Goal: Find specific page/section: Find specific page/section

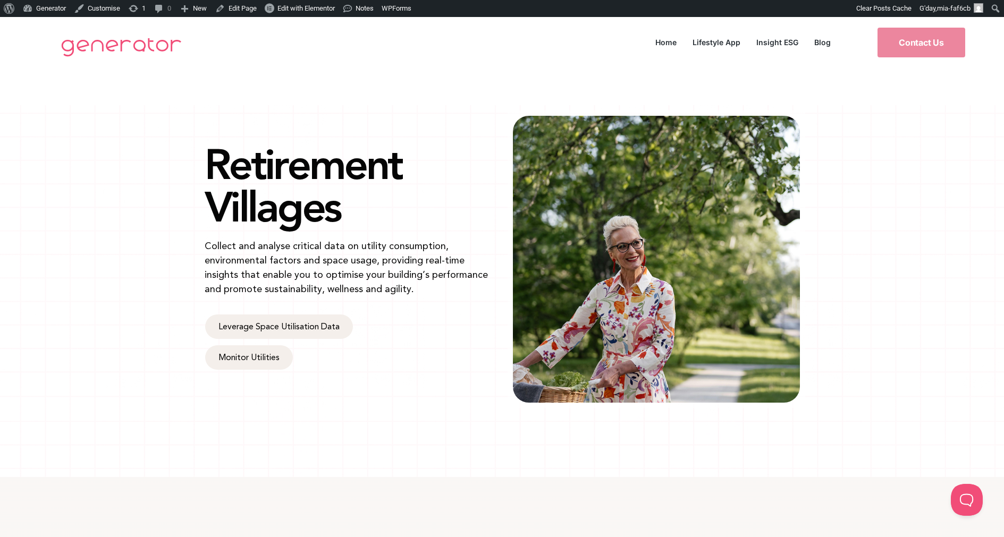
click at [375, 280] on p "Collect and analyse critical data on utility consumption, environmental factors…" at bounding box center [348, 267] width 287 height 57
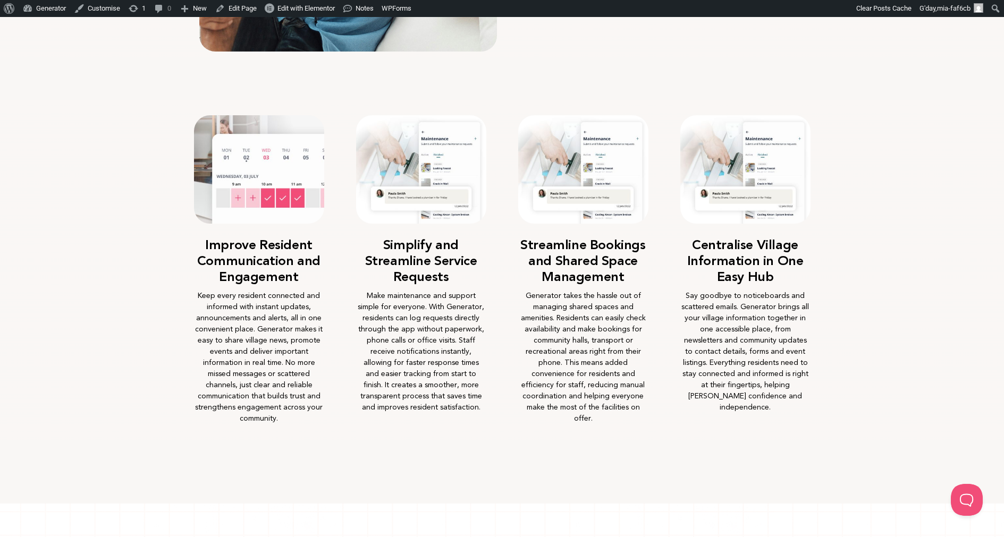
scroll to position [789, 0]
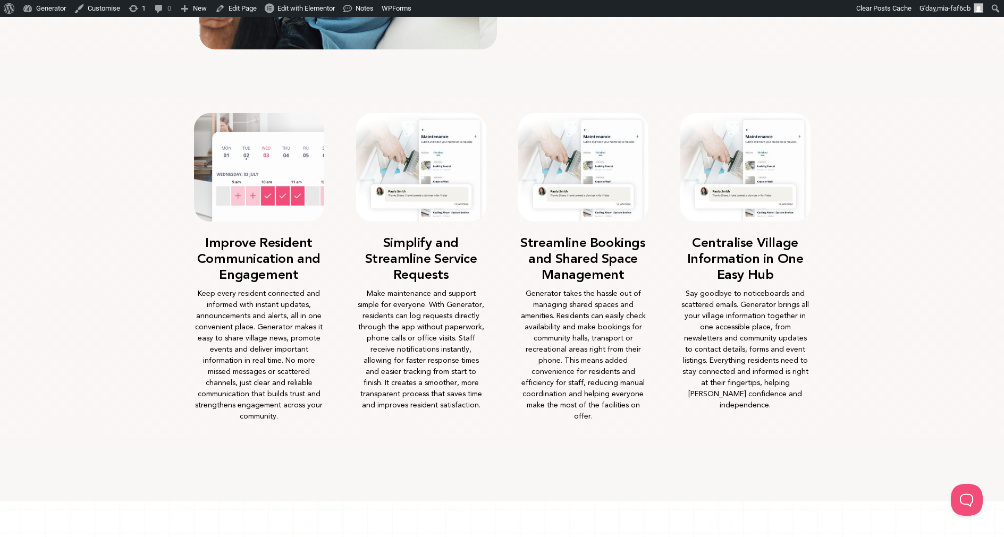
click at [721, 320] on p "Say goodbye to noticeboards and scattered emails. Generator brings all your vil…" at bounding box center [745, 349] width 130 height 123
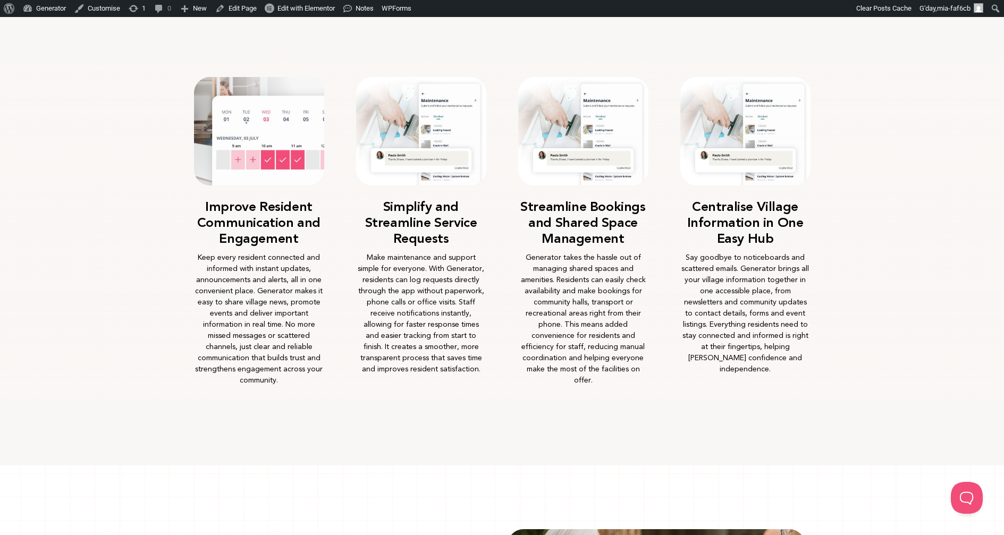
scroll to position [823, 0]
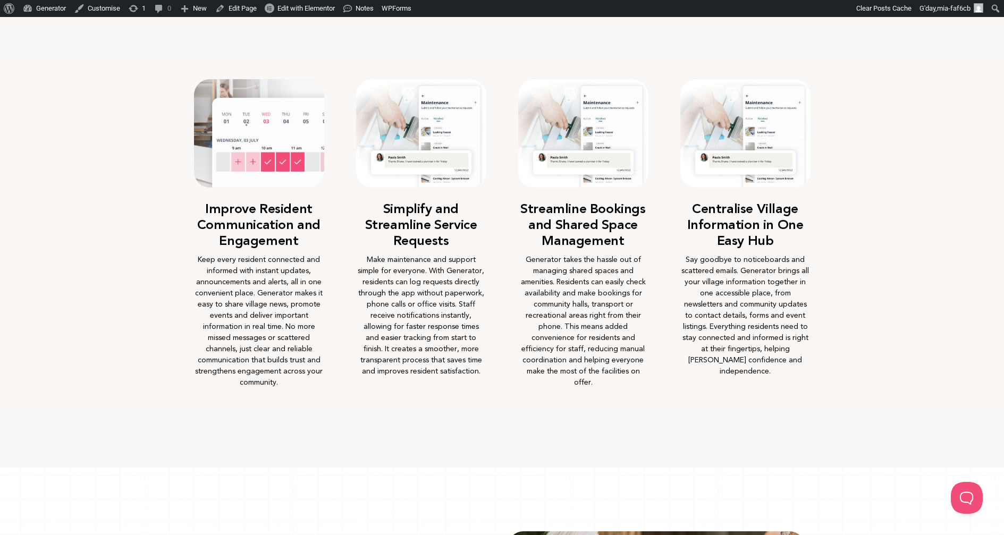
click at [286, 114] on img at bounding box center [259, 133] width 130 height 108
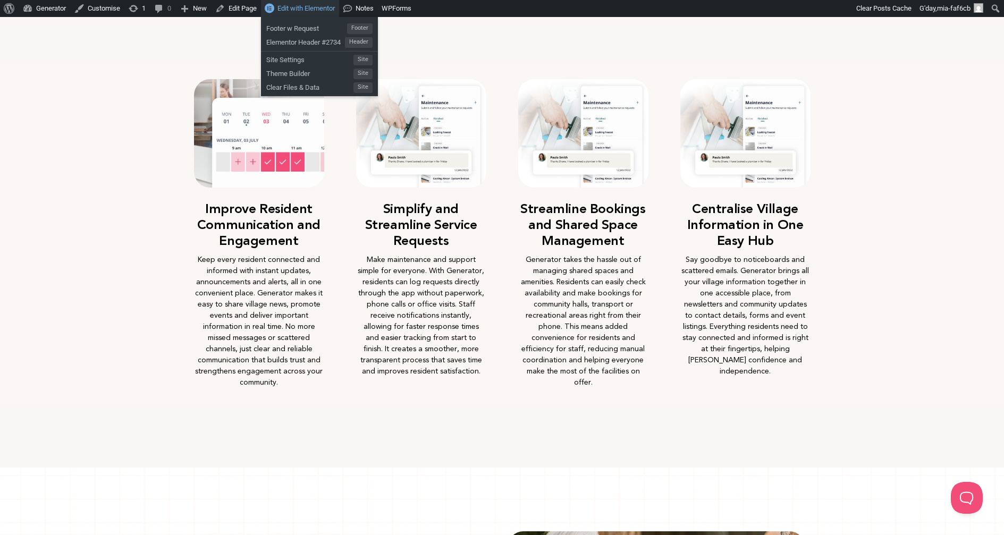
click at [335, 4] on span "Edit with Elementor" at bounding box center [305, 8] width 57 height 8
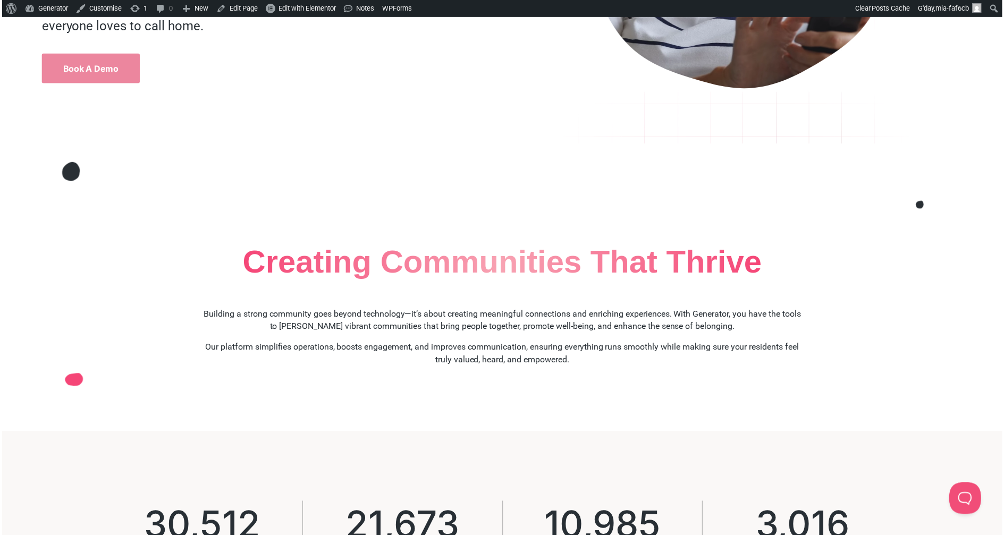
scroll to position [735, 0]
